Goal: Transaction & Acquisition: Subscribe to service/newsletter

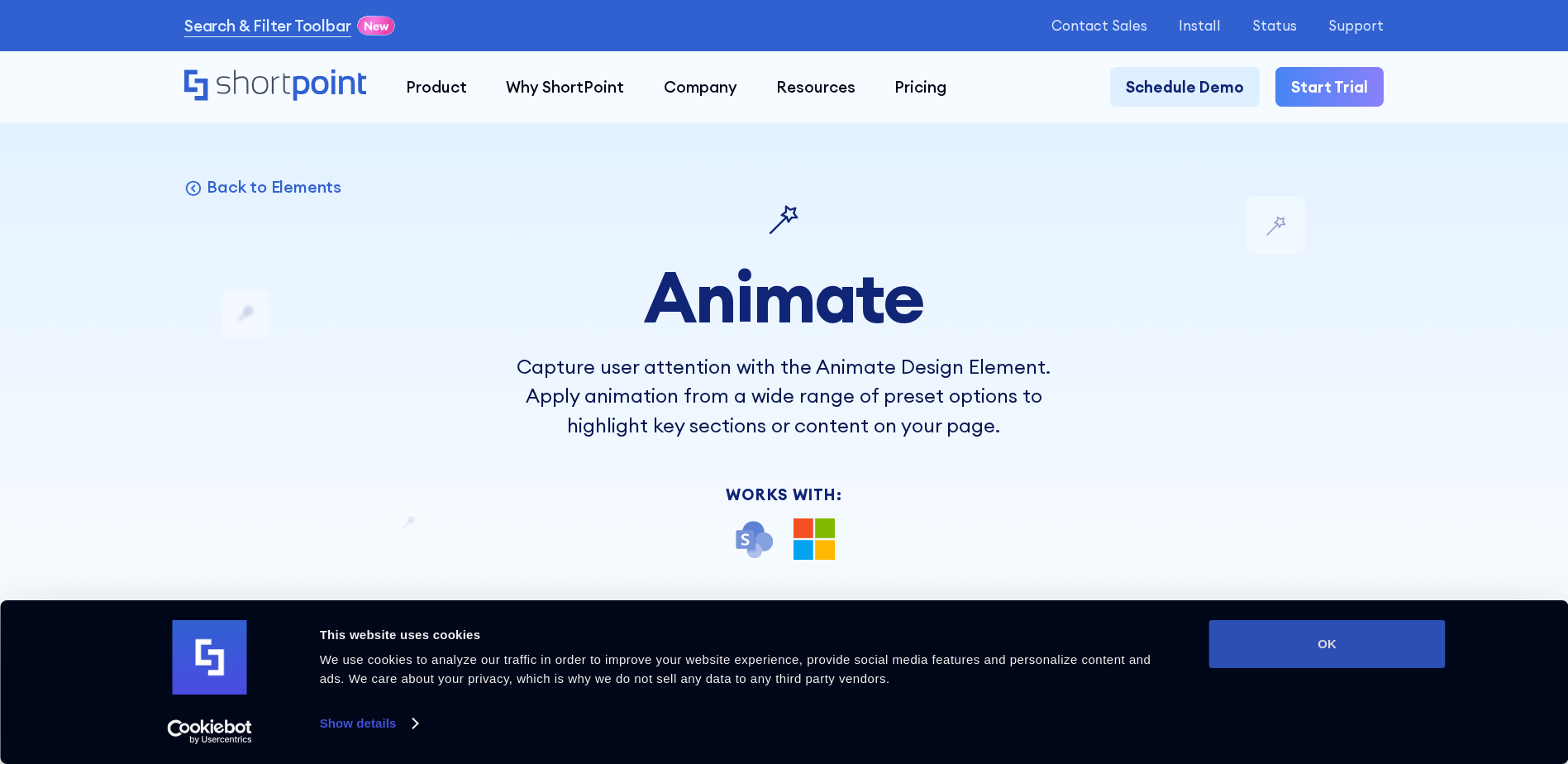
click at [1290, 646] on button "OK" at bounding box center [1327, 643] width 236 height 48
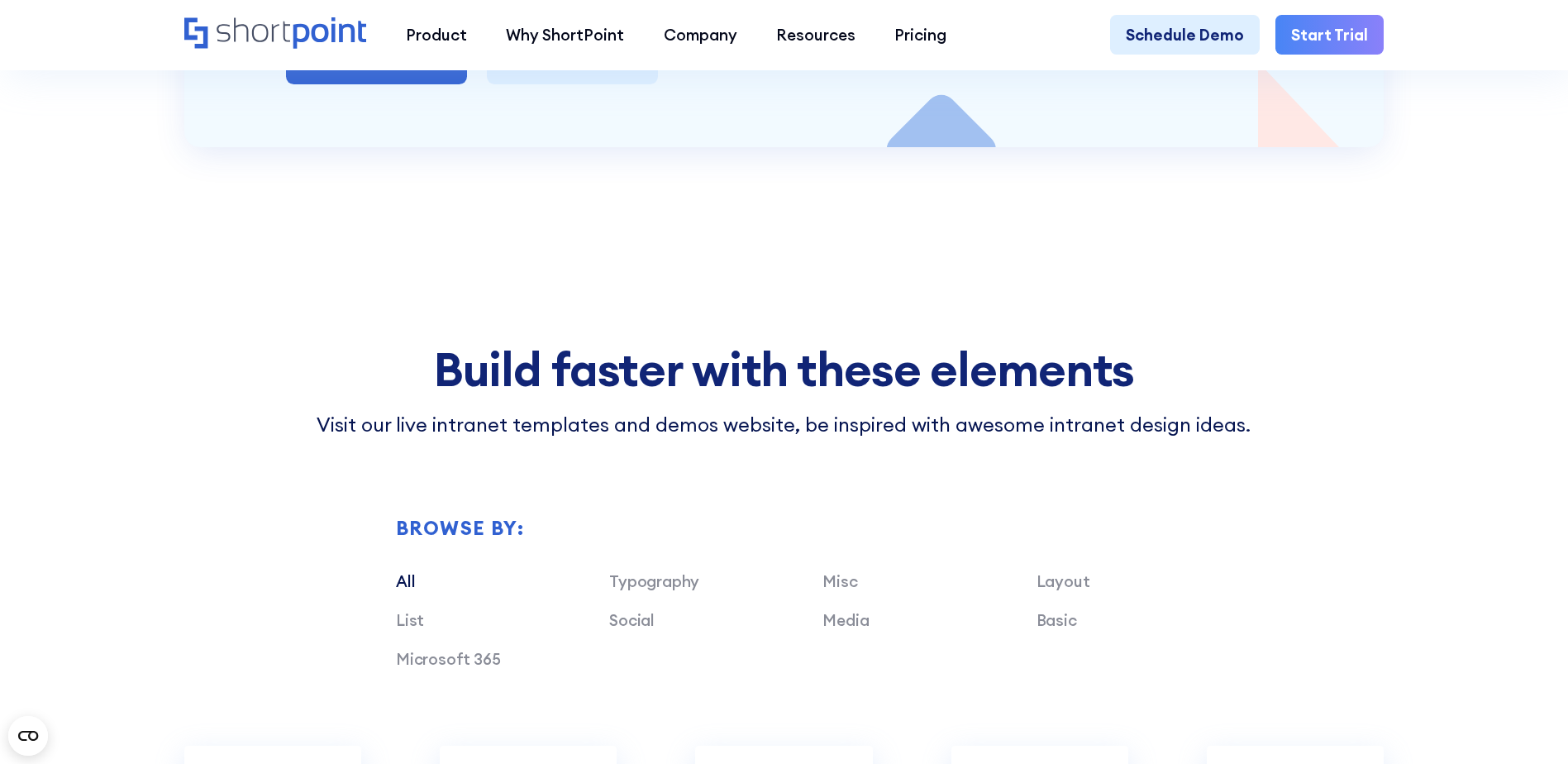
scroll to position [4876, 0]
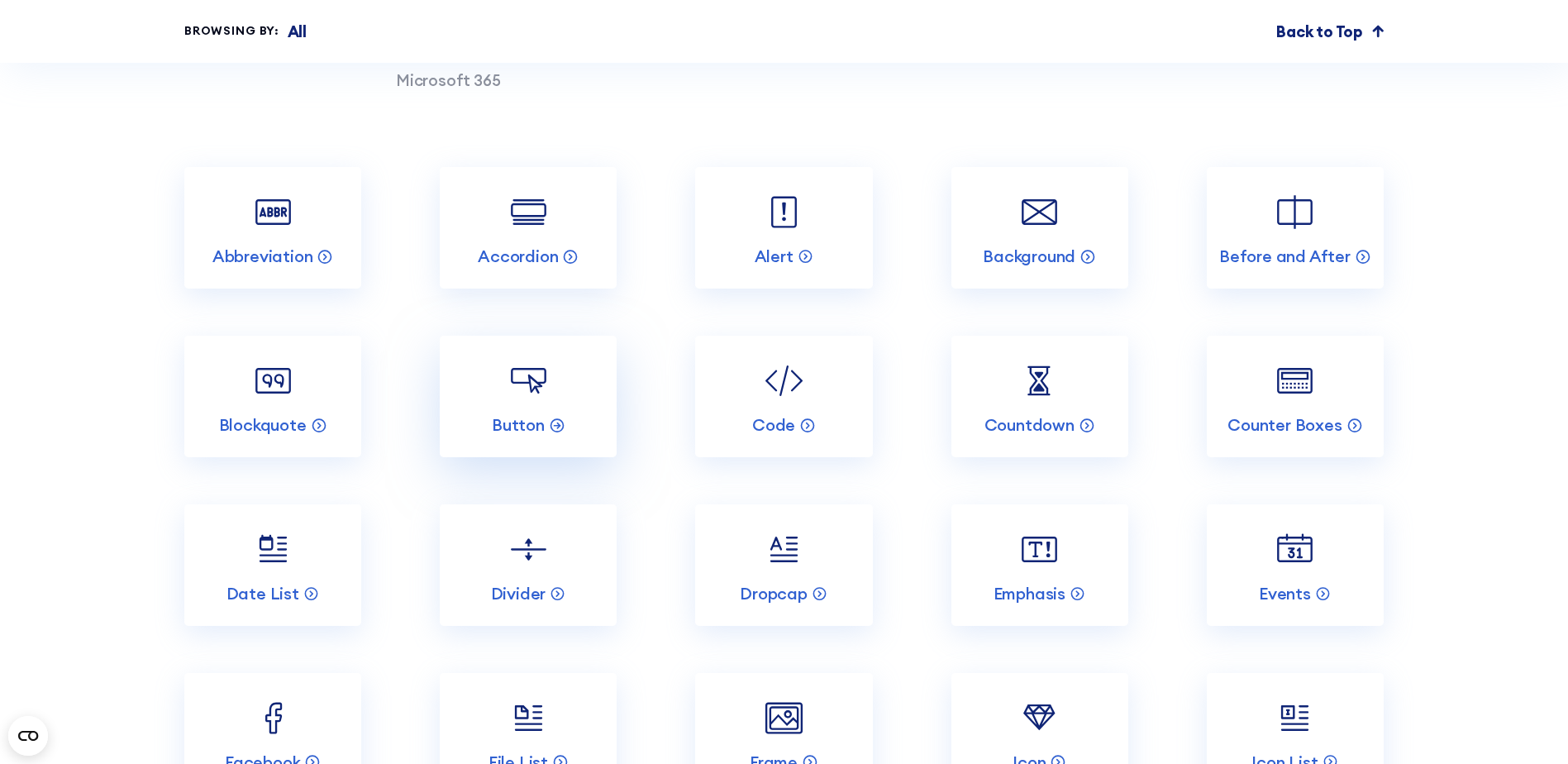
click at [568, 419] on link "Button" at bounding box center [528, 396] width 177 height 121
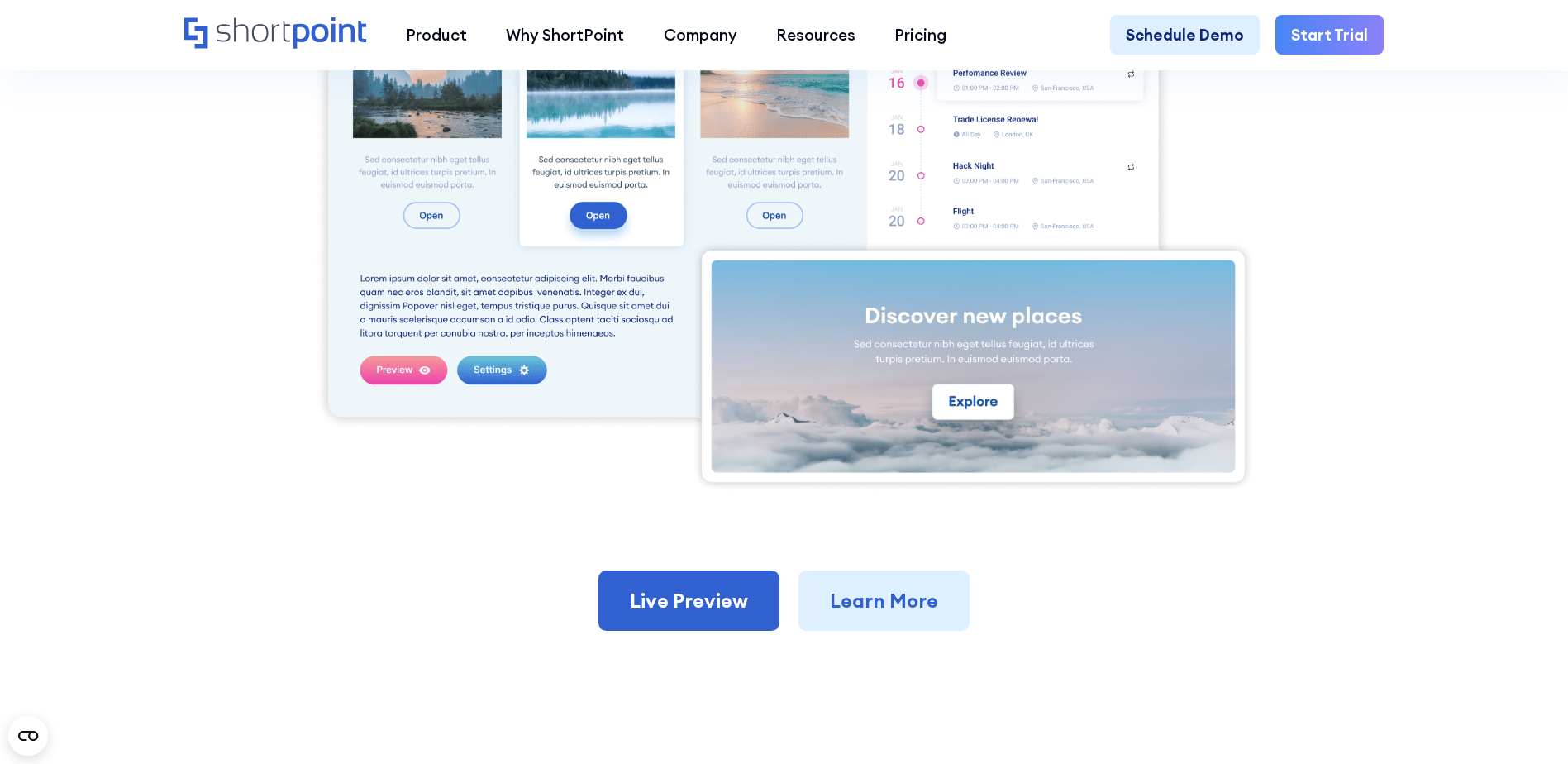
scroll to position [992, 0]
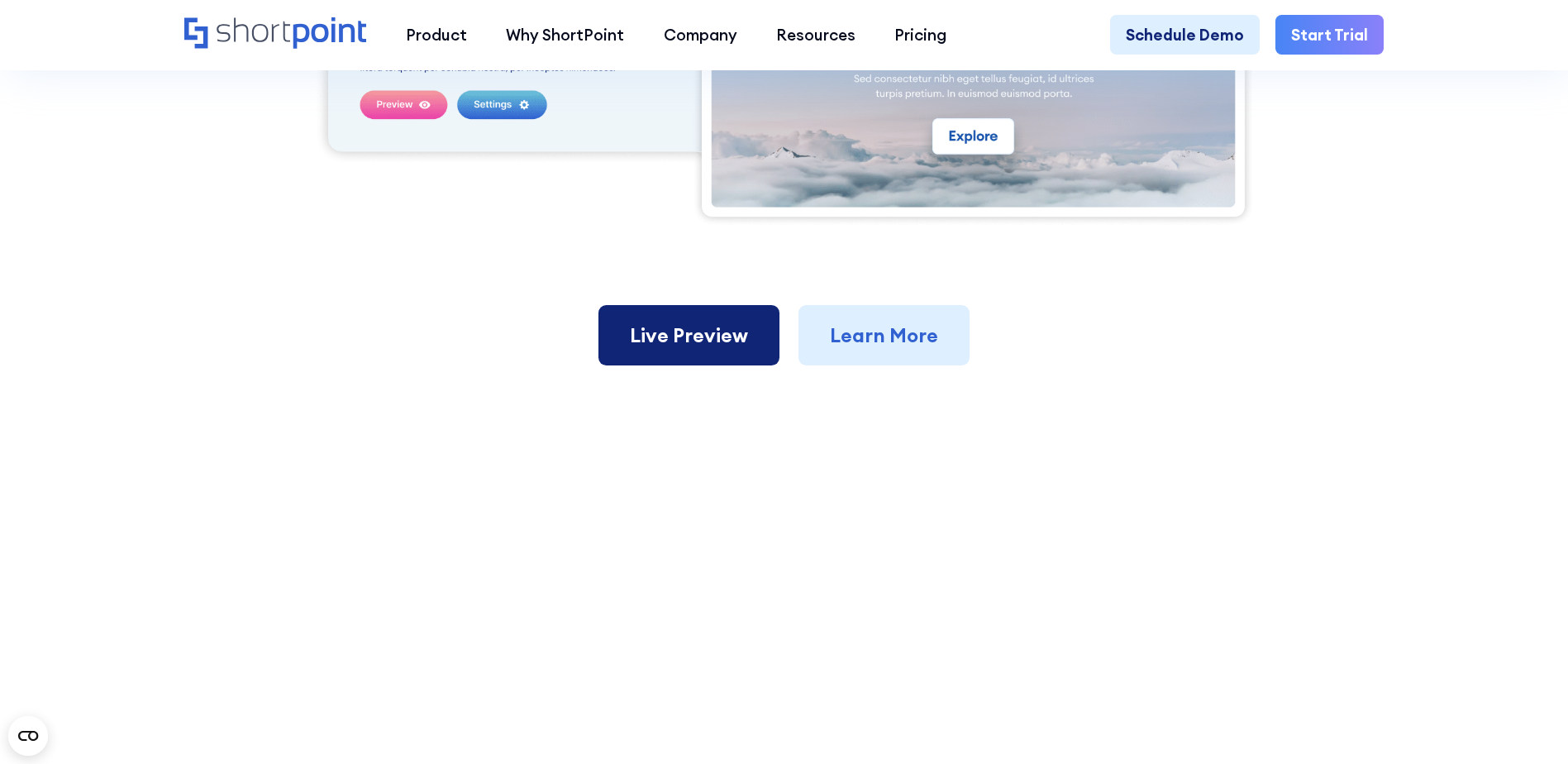
click at [736, 351] on link "Live Preview" at bounding box center [688, 335] width 181 height 61
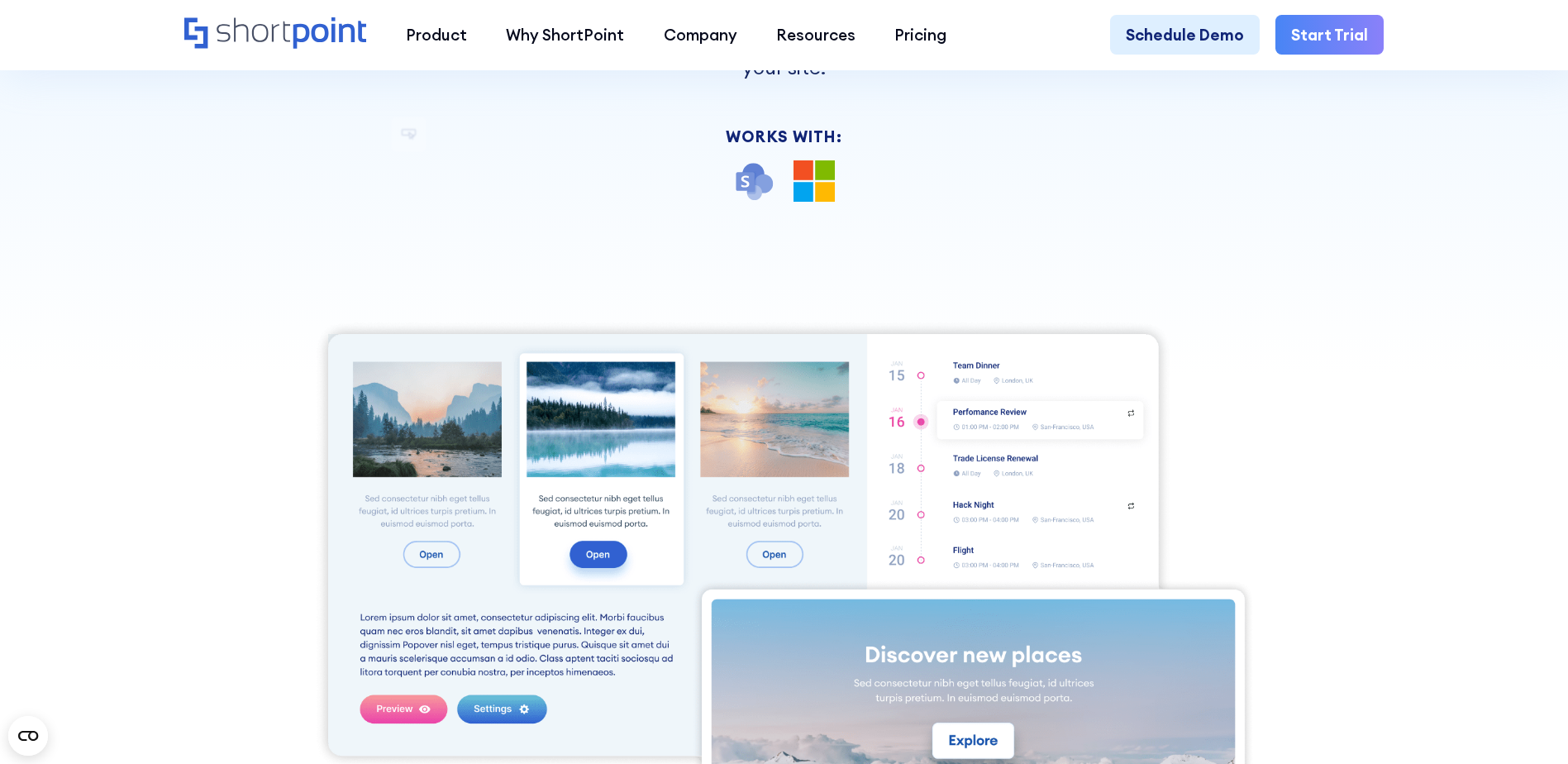
scroll to position [496, 0]
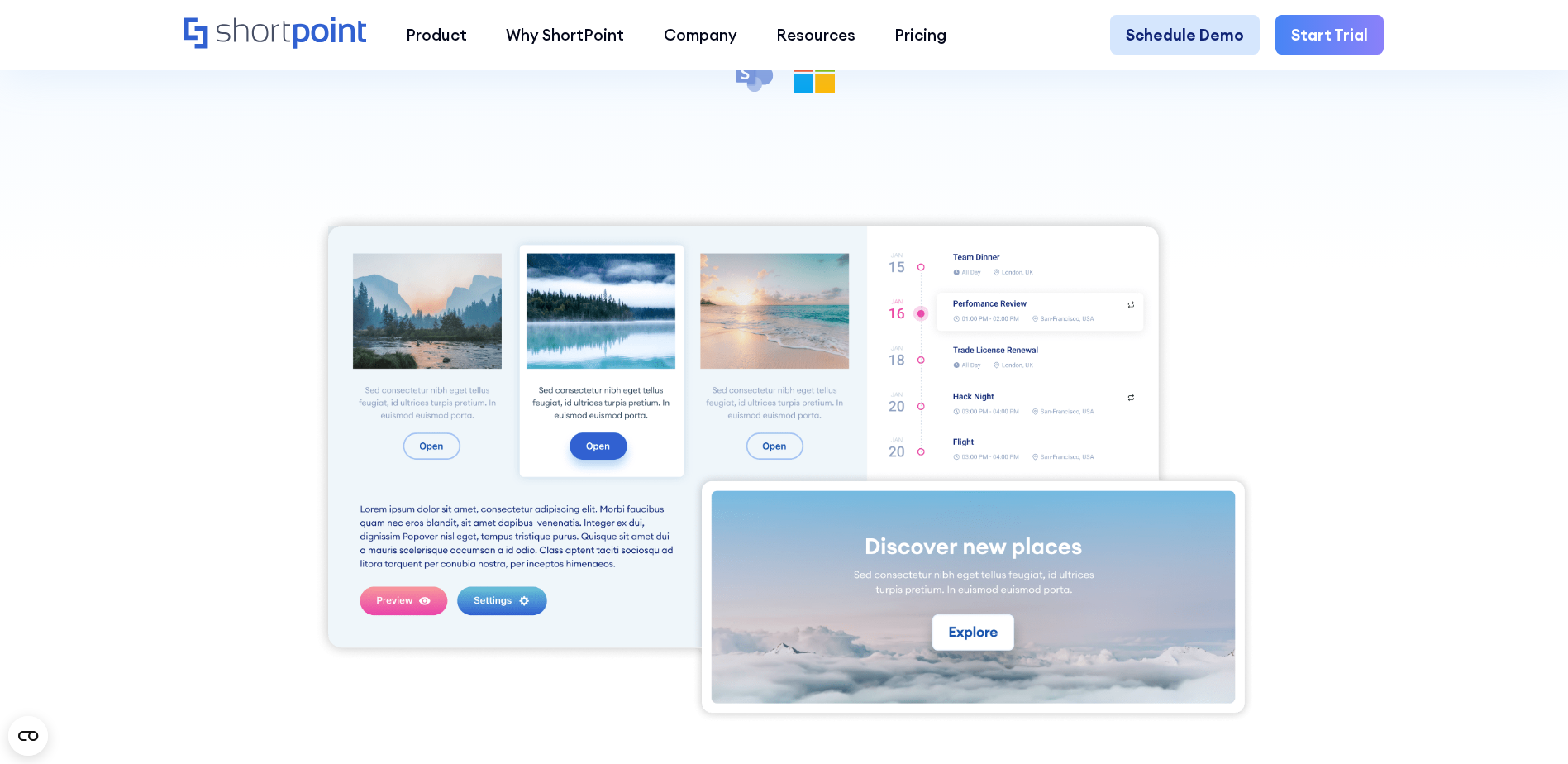
click at [1183, 44] on link "Schedule Demo" at bounding box center [1185, 35] width 149 height 39
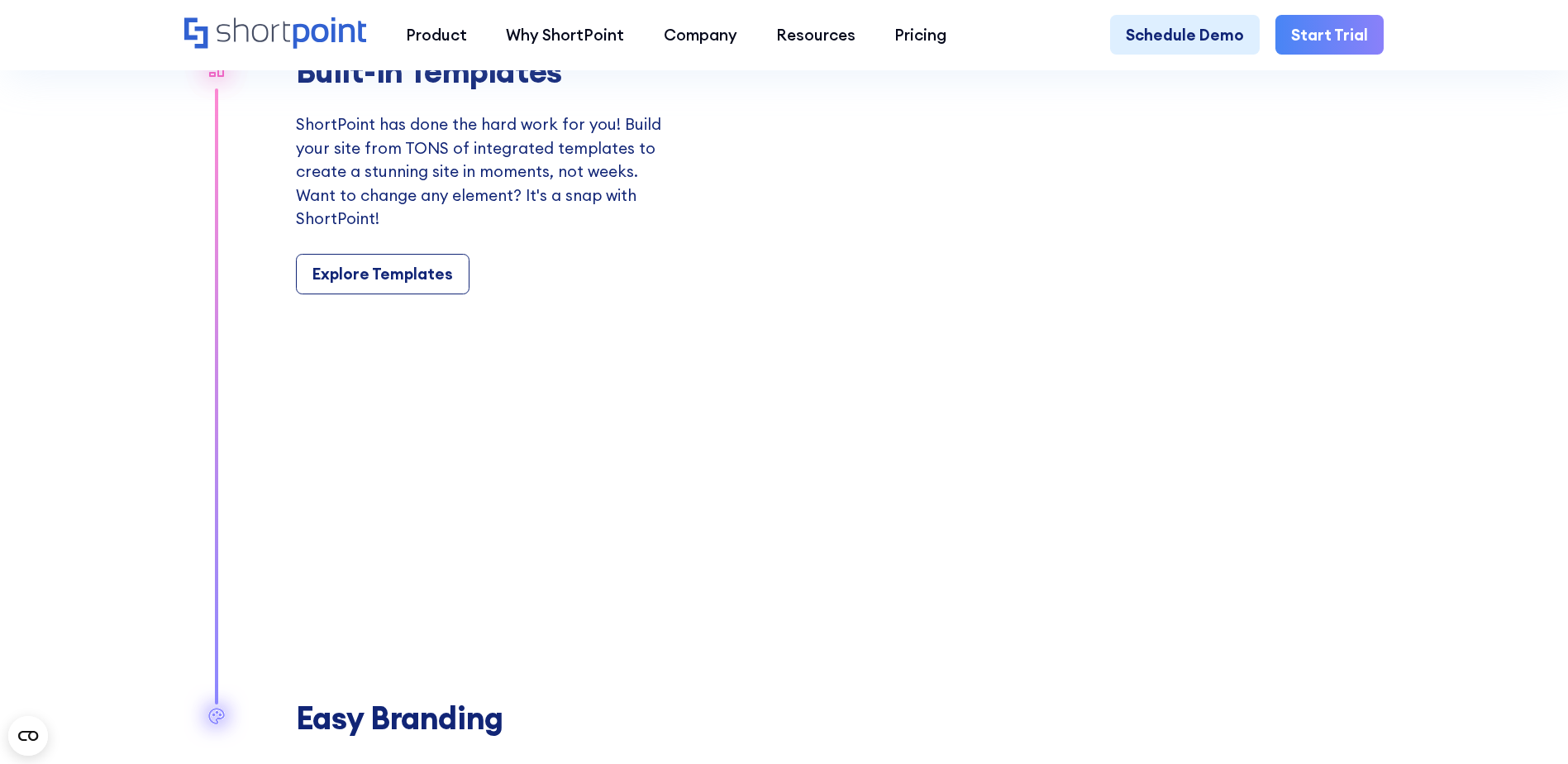
scroll to position [2066, 0]
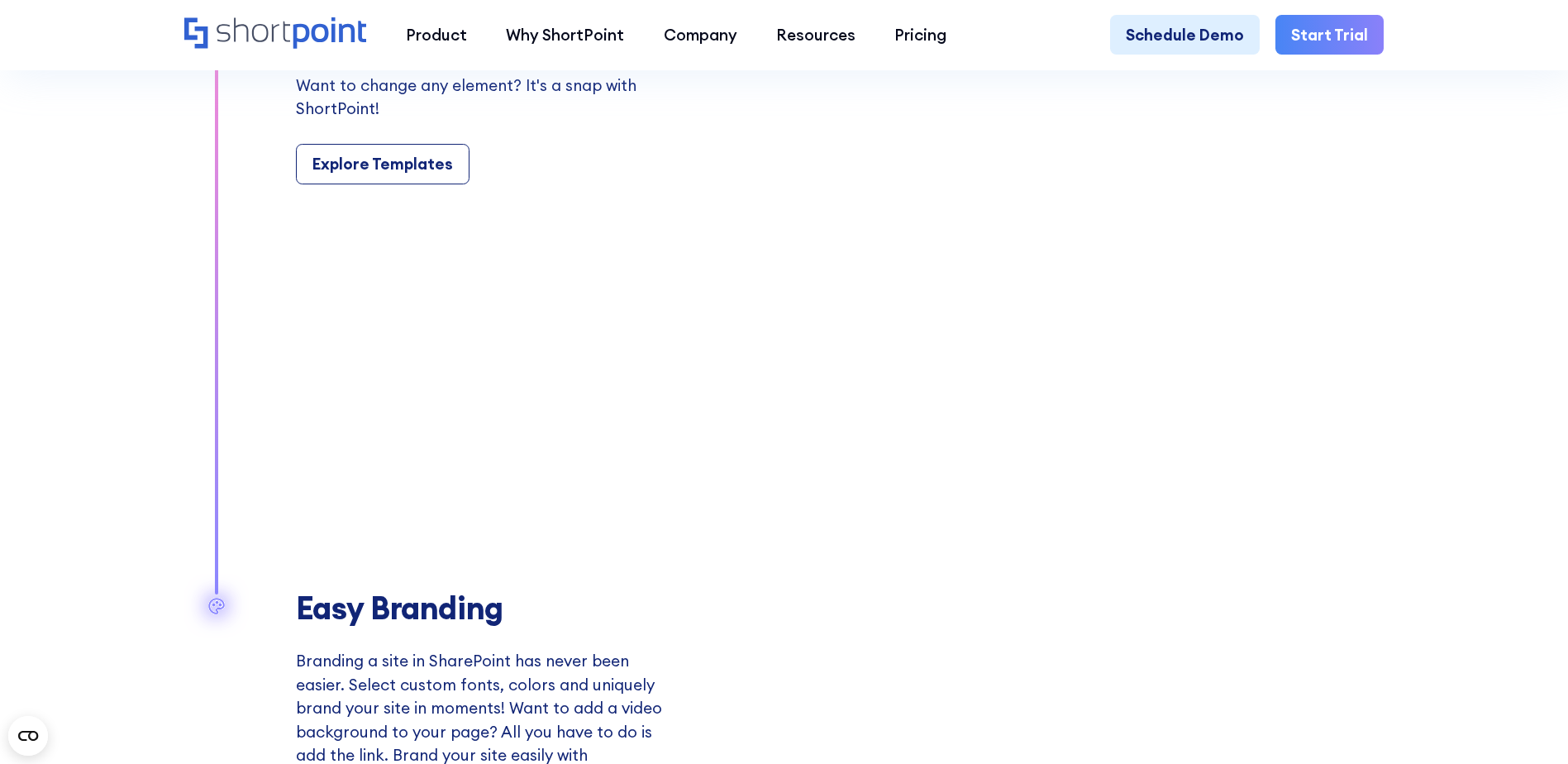
click at [1302, 33] on link "Start Trial" at bounding box center [1329, 35] width 109 height 39
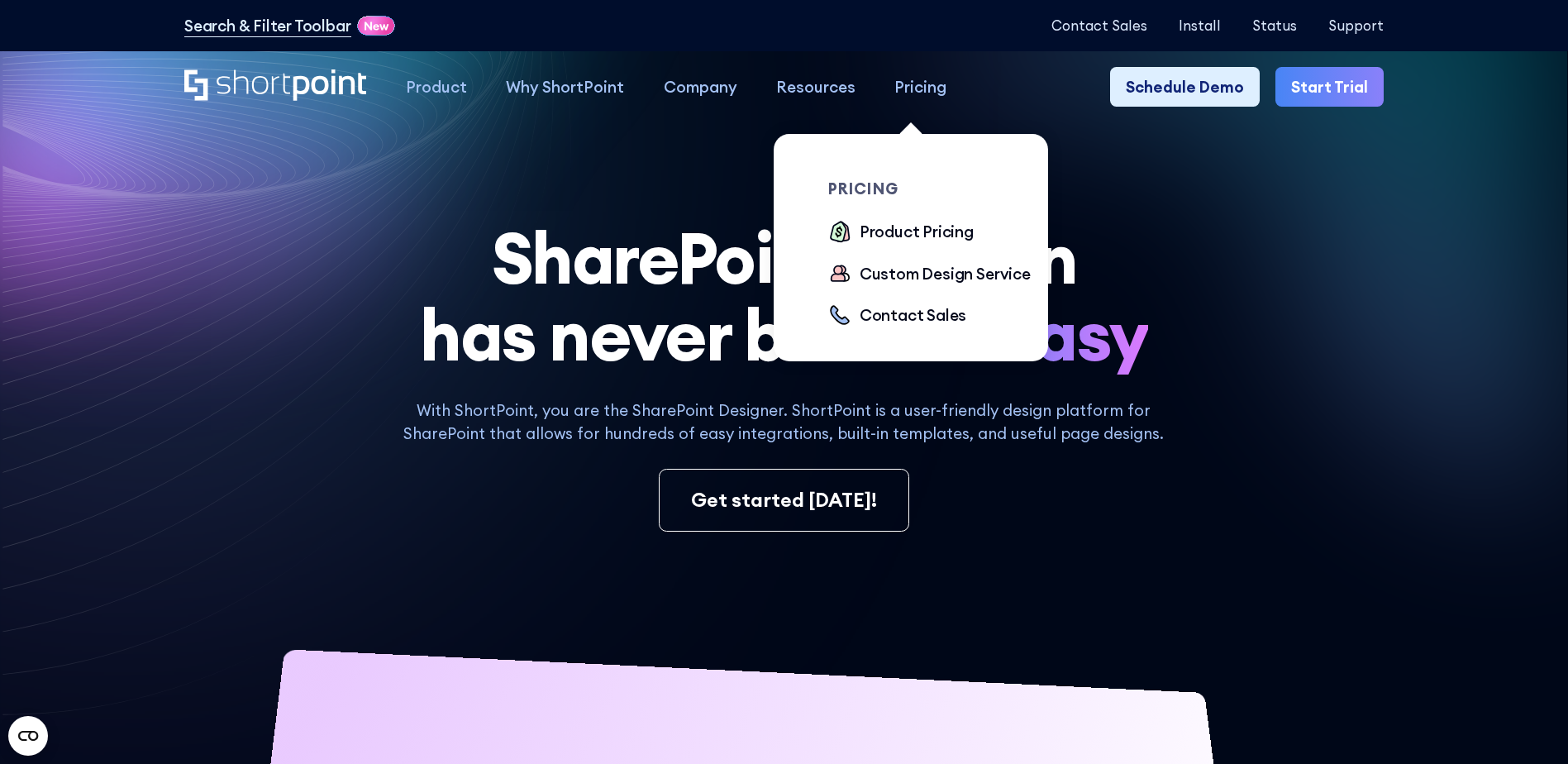
click at [913, 91] on div "Pricing" at bounding box center [919, 87] width 52 height 23
click at [890, 235] on div "Product Pricing" at bounding box center [917, 231] width 114 height 23
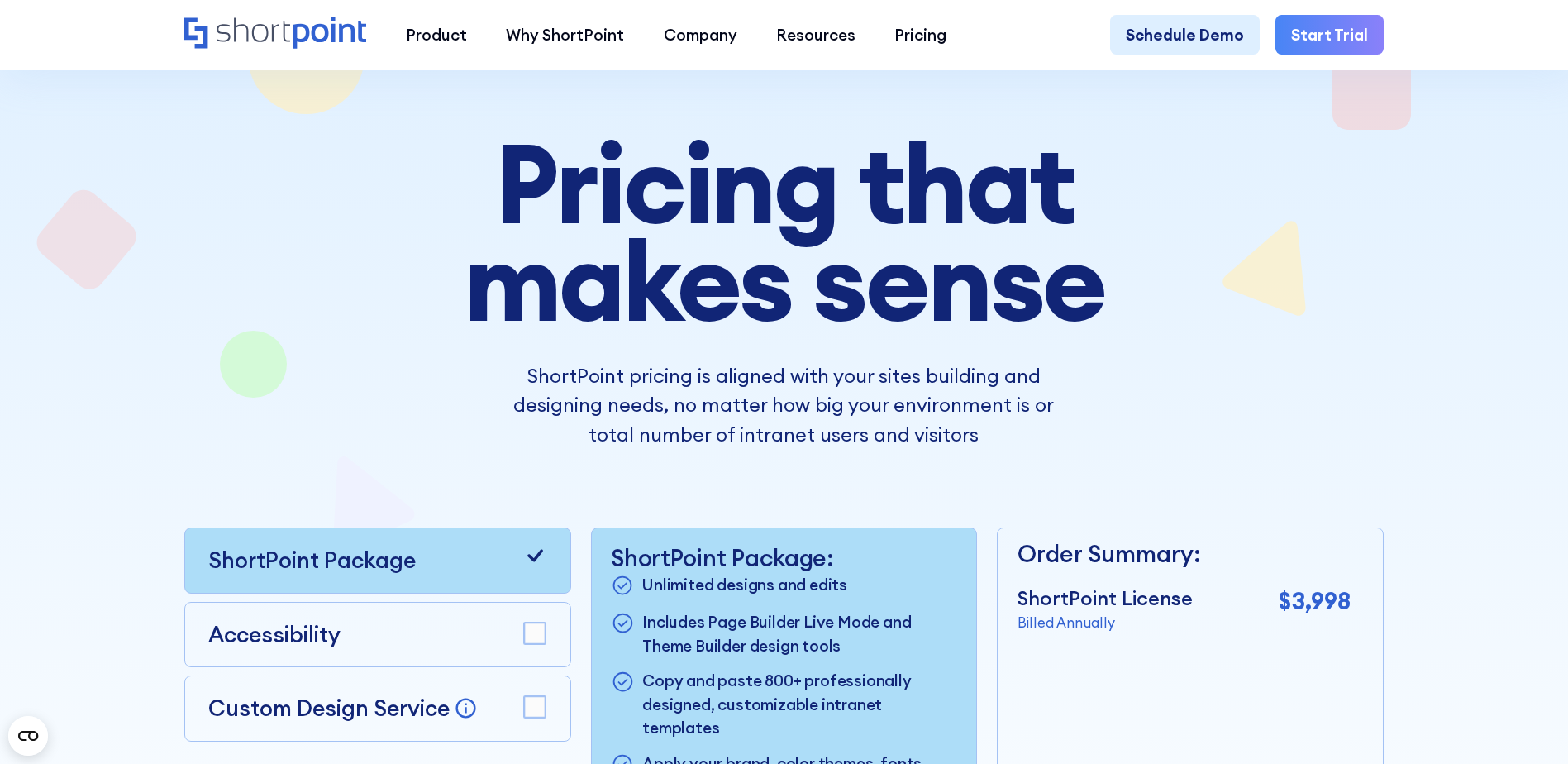
scroll to position [330, 0]
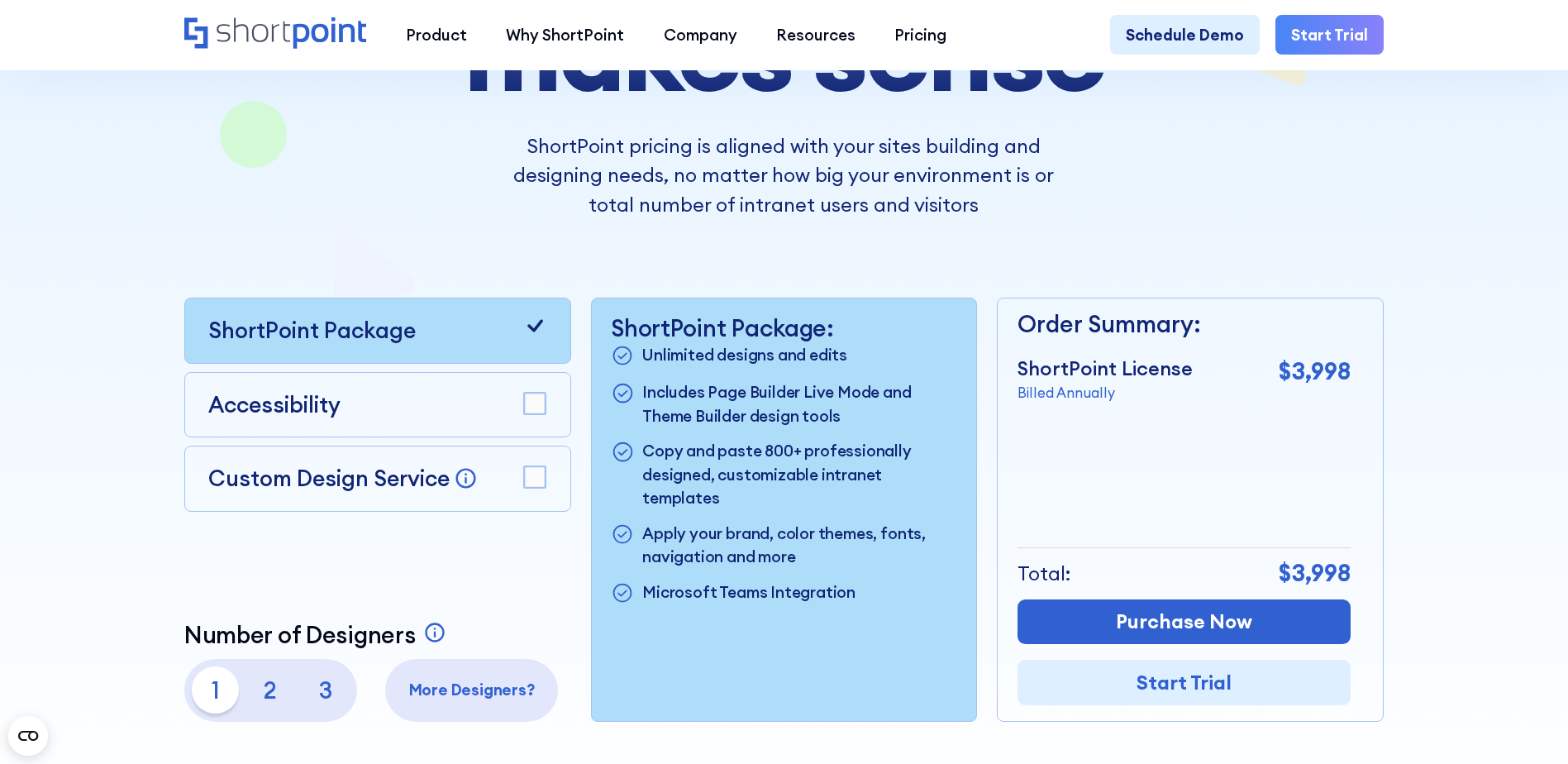
click at [524, 414] on rect at bounding box center [534, 402] width 21 height 21
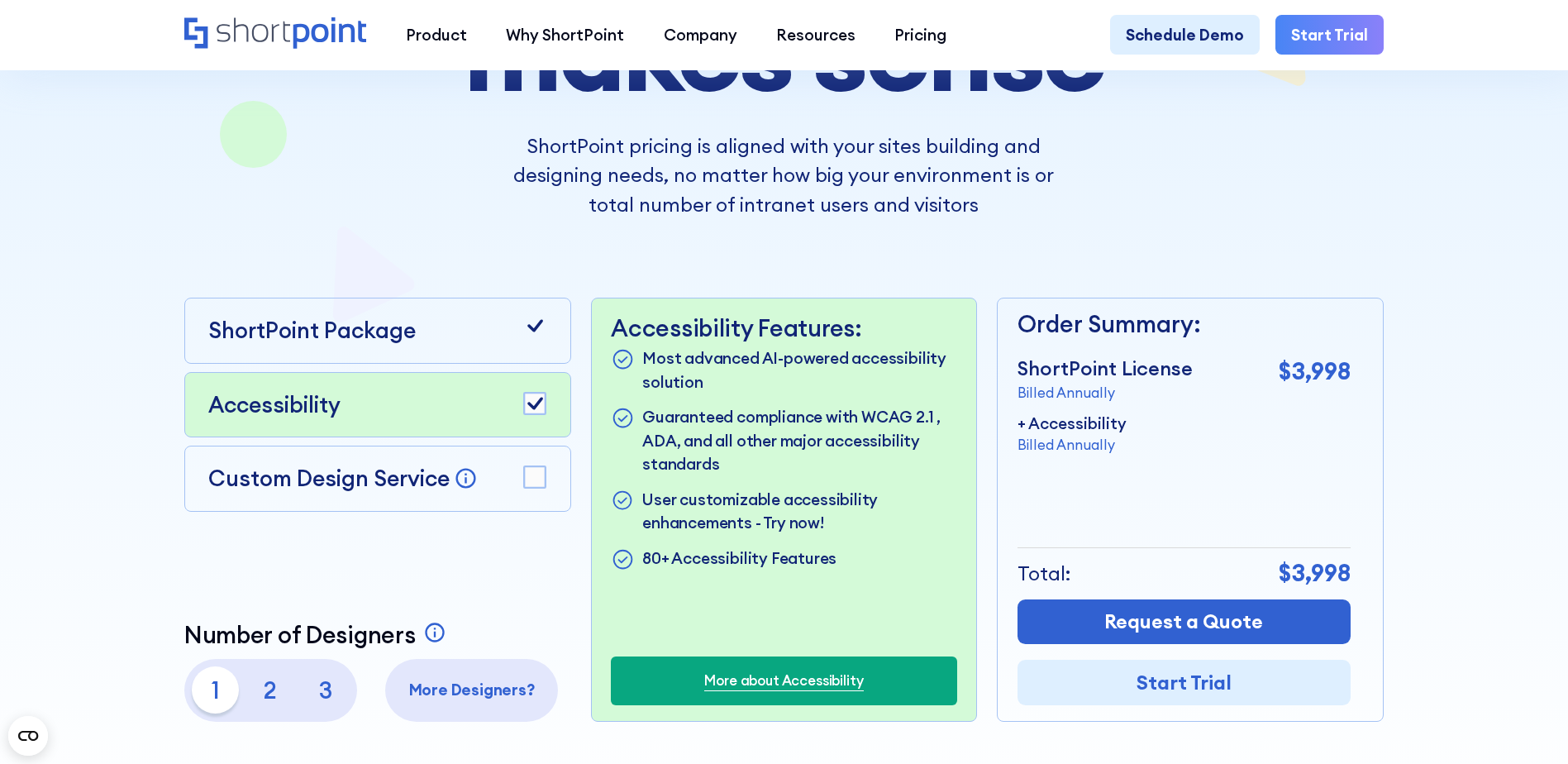
click at [526, 413] on rect at bounding box center [534, 402] width 21 height 21
click at [532, 483] on rect at bounding box center [534, 476] width 21 height 21
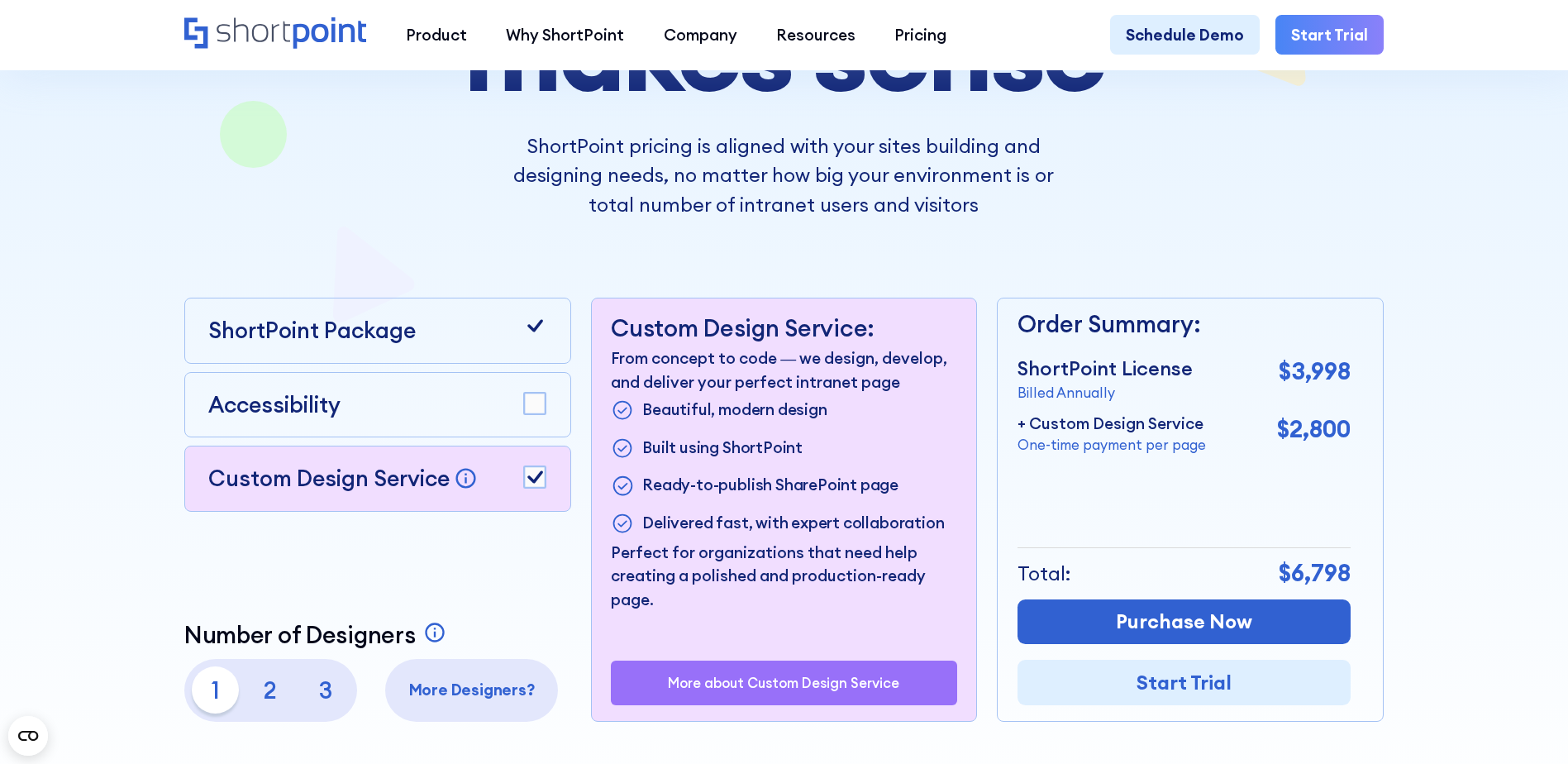
click at [532, 483] on rect at bounding box center [534, 476] width 21 height 21
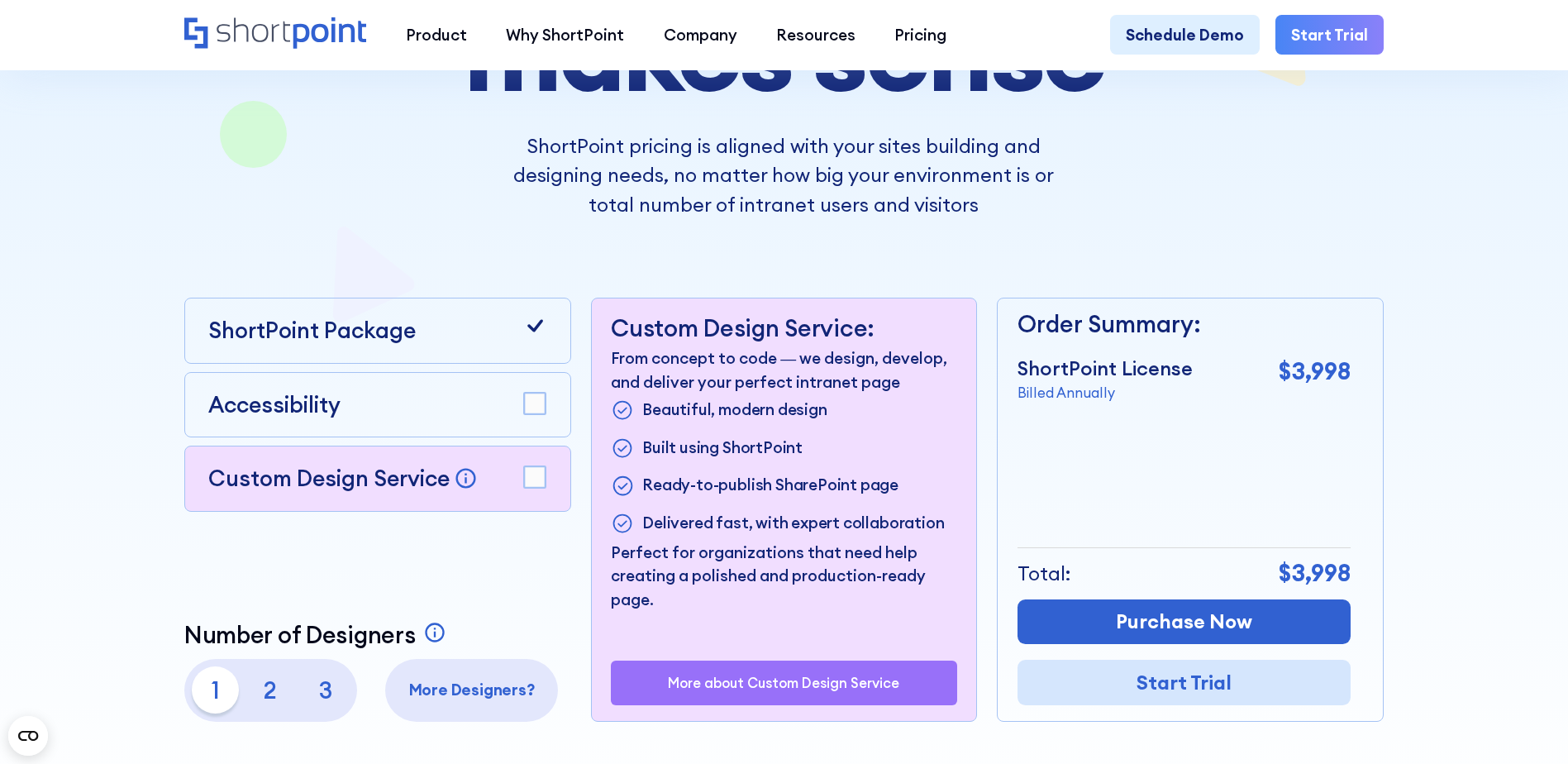
click at [1168, 693] on link "Start Trial" at bounding box center [1184, 683] width 333 height 46
click at [1087, 401] on p "Billed Annually" at bounding box center [1105, 393] width 175 height 20
click at [305, 694] on p "3" at bounding box center [324, 689] width 47 height 47
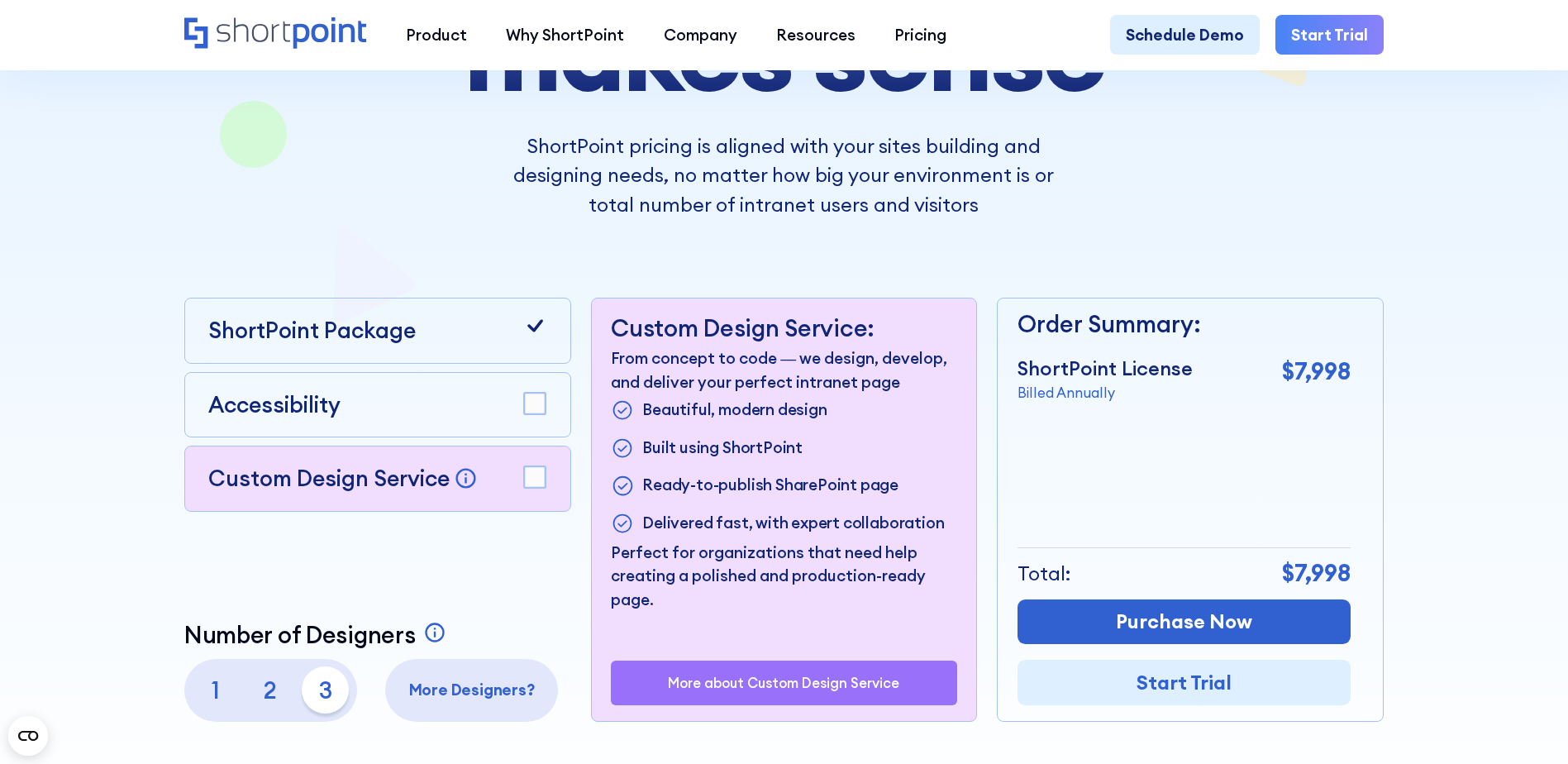
click at [269, 697] on p "2" at bounding box center [270, 689] width 47 height 47
click at [203, 701] on p "1" at bounding box center [215, 689] width 47 height 47
click at [458, 701] on p "More Designers?" at bounding box center [471, 688] width 157 height 23
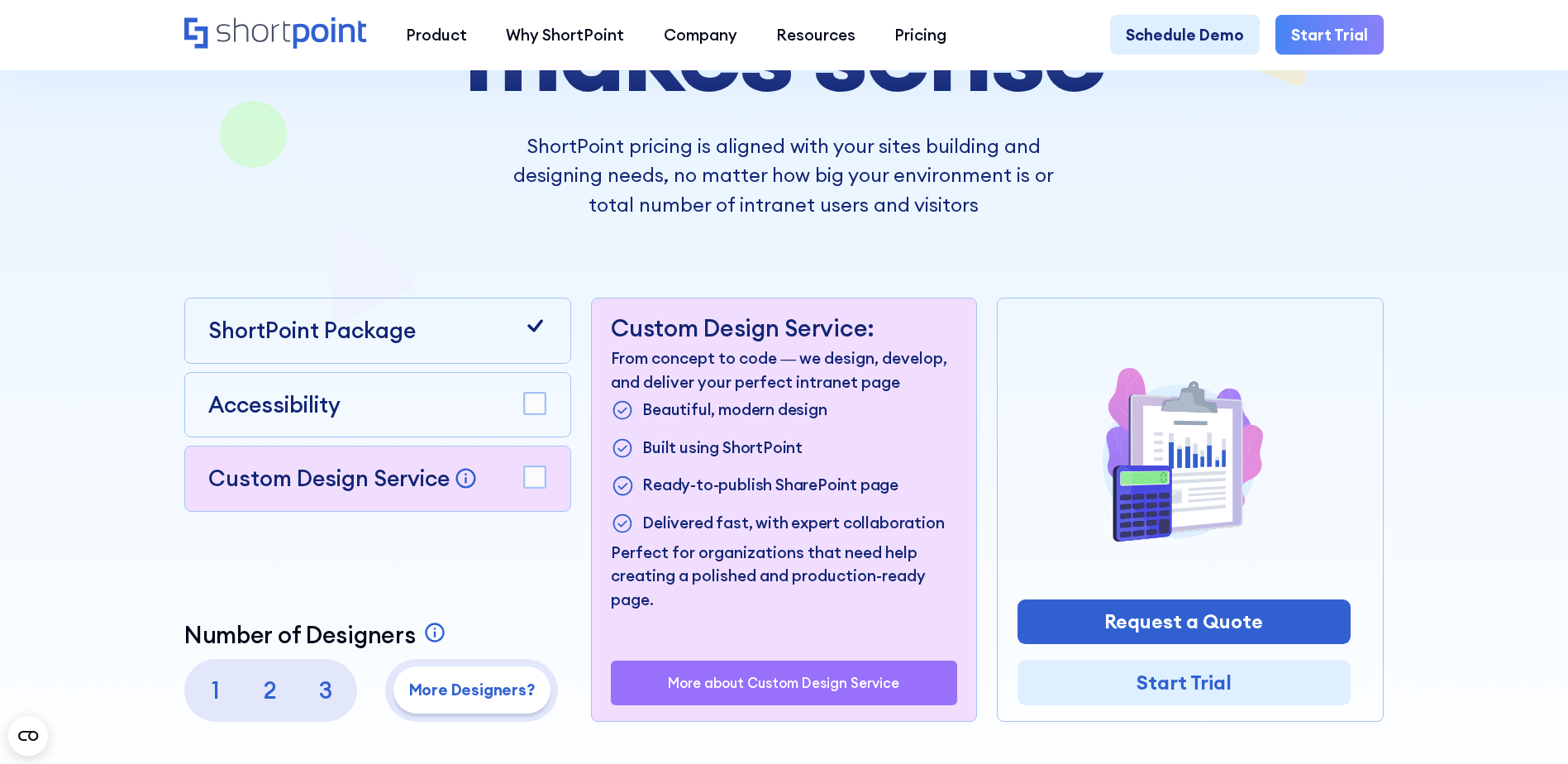
click at [225, 698] on p "1" at bounding box center [215, 689] width 47 height 47
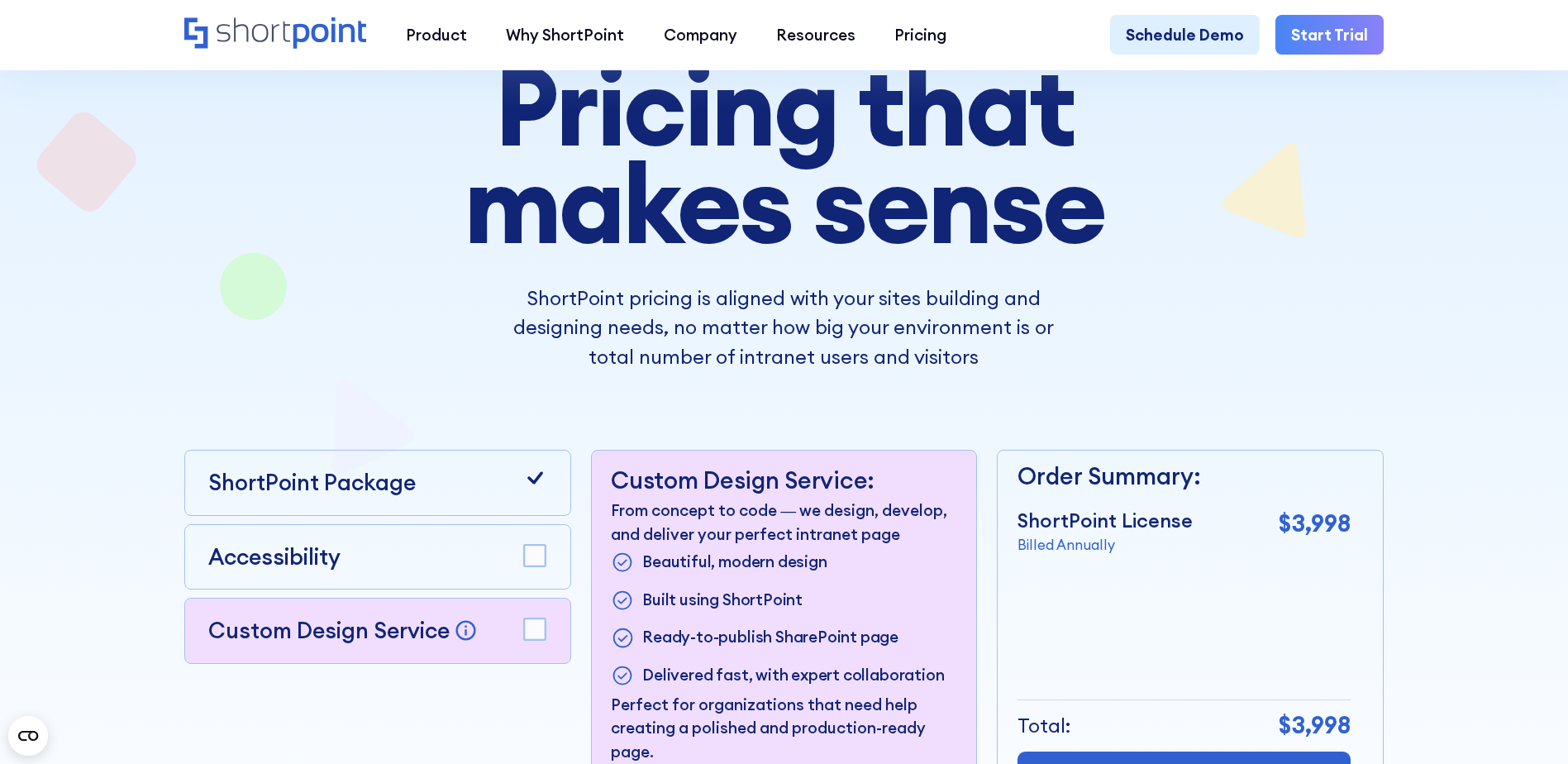
scroll to position [0, 0]
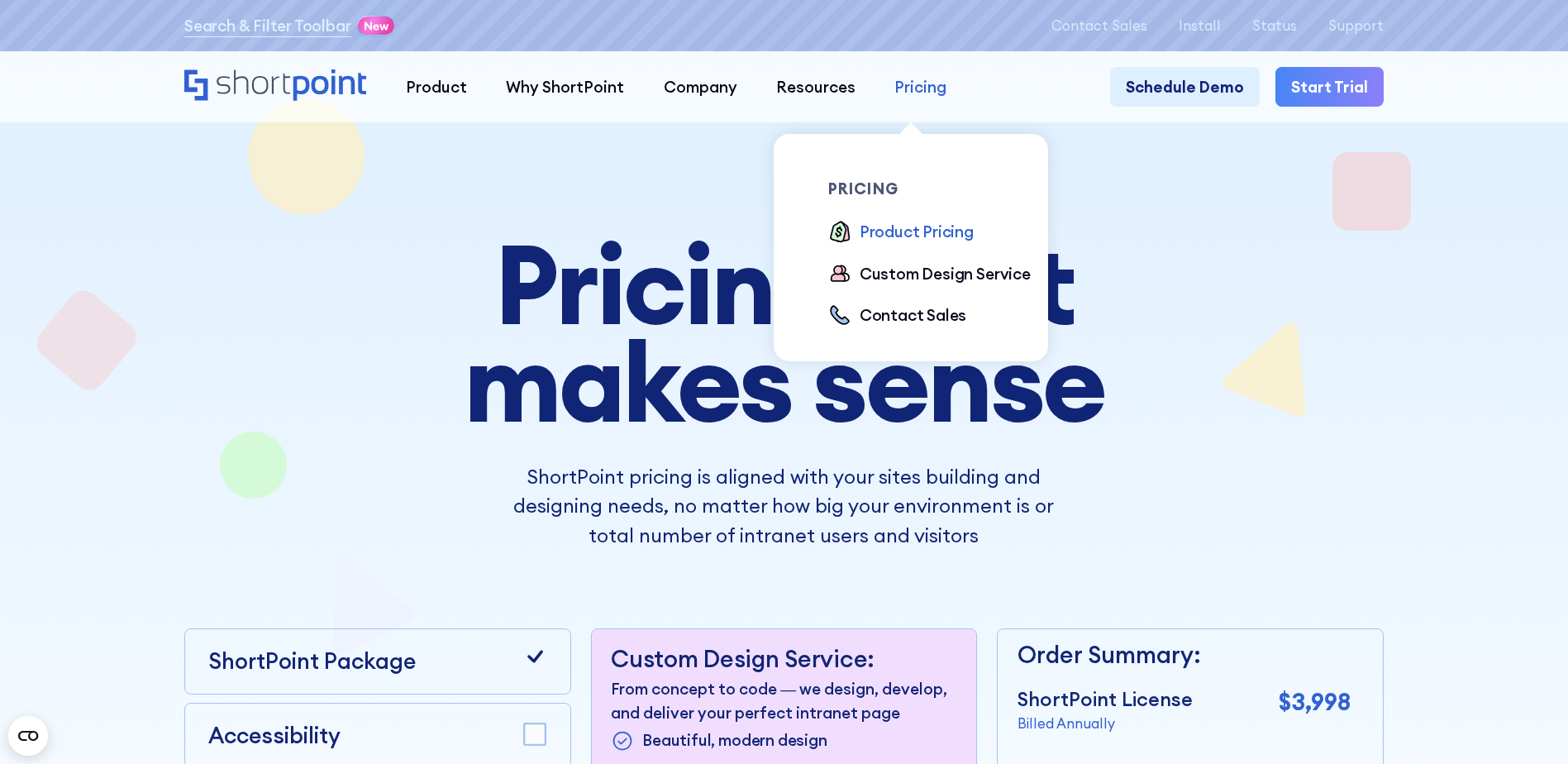
click at [883, 97] on link "Pricing" at bounding box center [920, 87] width 91 height 39
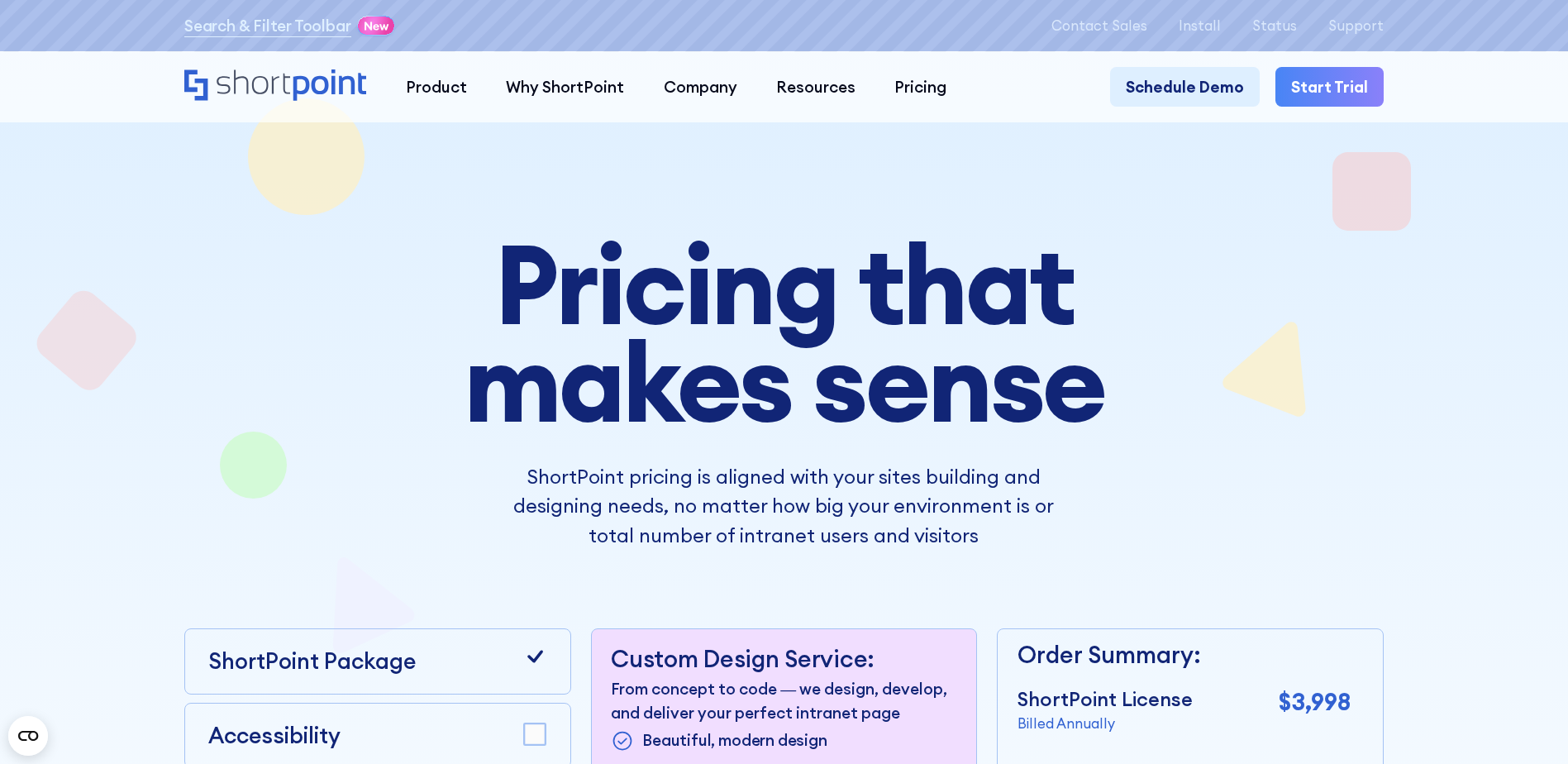
click at [379, 19] on rect at bounding box center [377, 25] width 37 height 19
click at [261, 30] on link "Search & Filter Toolbar" at bounding box center [267, 25] width 167 height 23
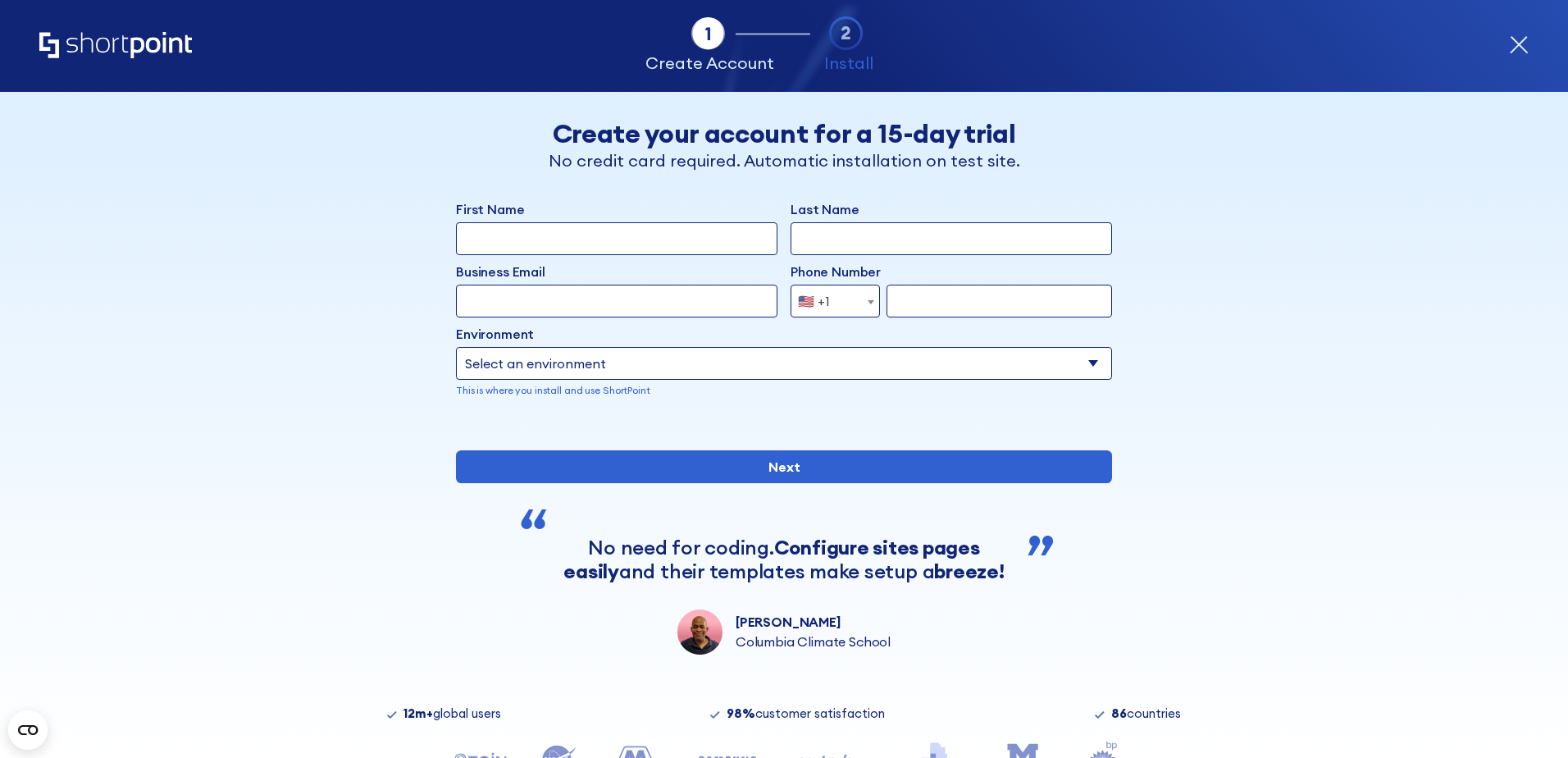
click at [823, 362] on select "Select an environment Microsoft 365 SharePoint Online SharePoint 2019 (On-Premi…" at bounding box center [783, 363] width 656 height 33
select select "SharePoint Online"
click at [456, 347] on select "Select an environment Microsoft 365 SharePoint Online SharePoint 2019 (On-Premi…" at bounding box center [783, 363] width 656 height 33
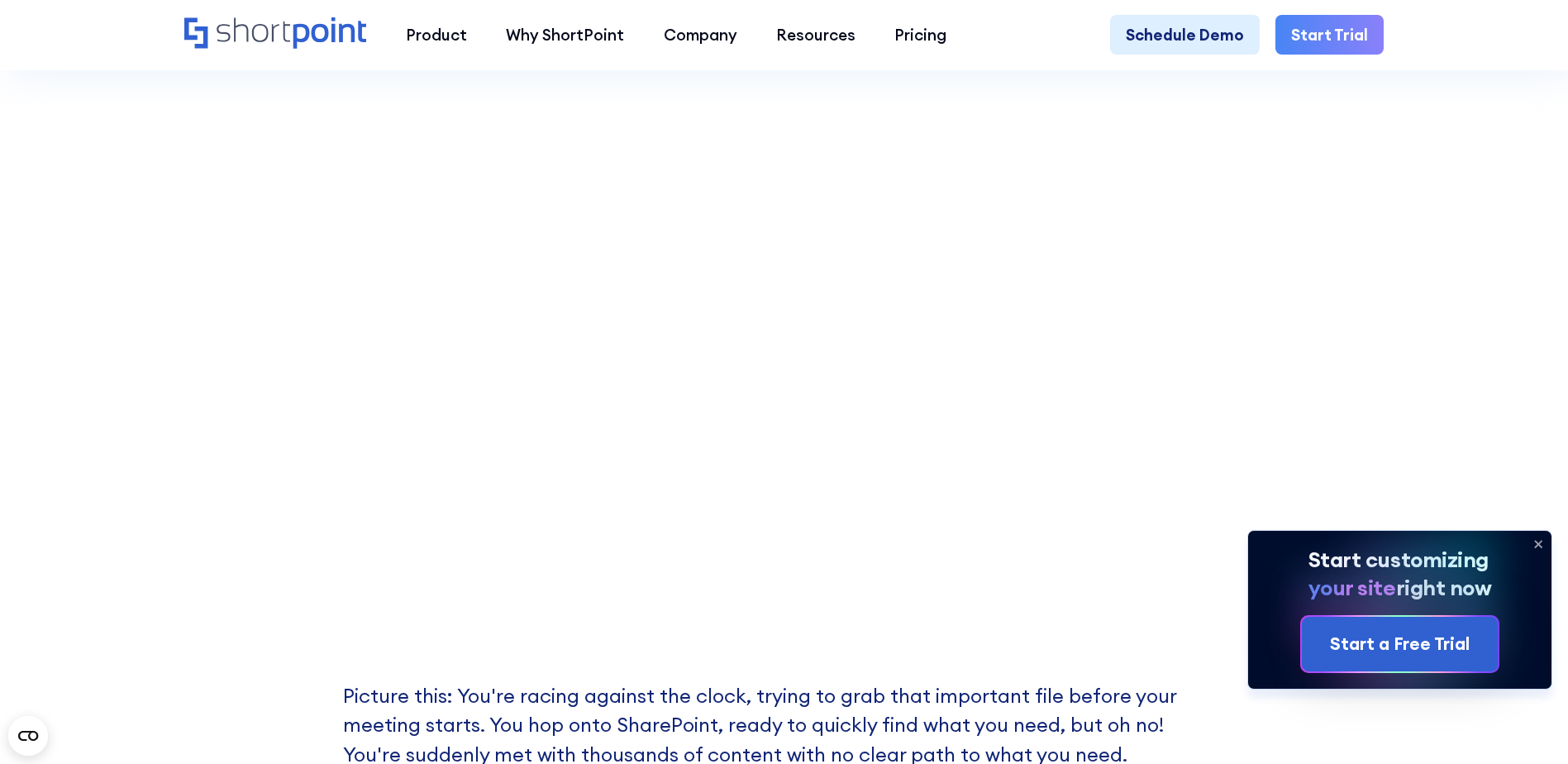
scroll to position [496, 0]
